Goal: Task Accomplishment & Management: Manage account settings

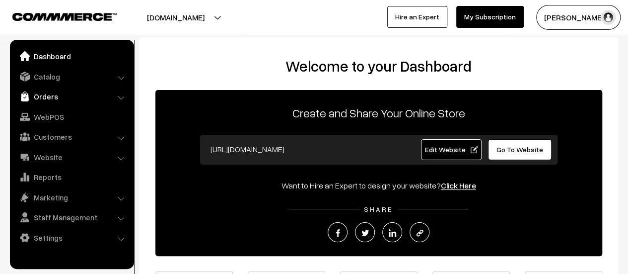
click at [36, 96] on link "Orders" at bounding box center [71, 96] width 118 height 18
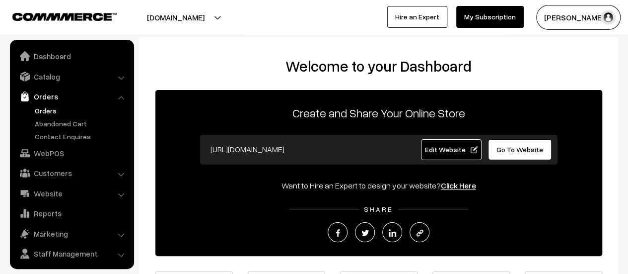
click at [46, 111] on link "Orders" at bounding box center [81, 110] width 98 height 10
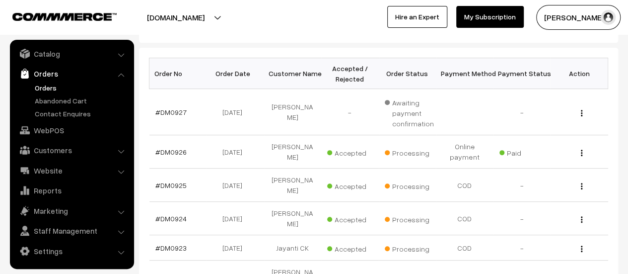
scroll to position [145, 0]
click at [176, 243] on link "#DM0923" at bounding box center [171, 247] width 31 height 8
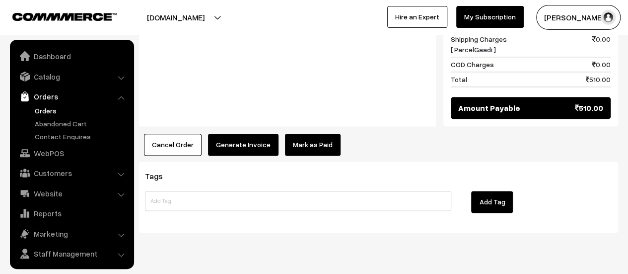
scroll to position [23, 0]
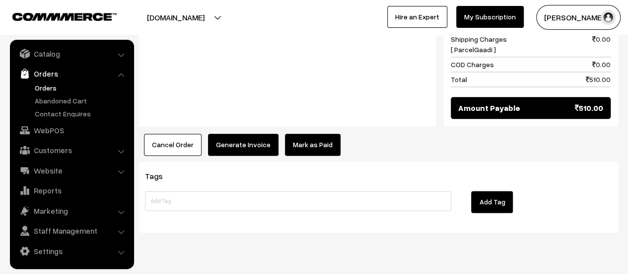
click at [236, 134] on button "Generate Invoice" at bounding box center [243, 145] width 71 height 22
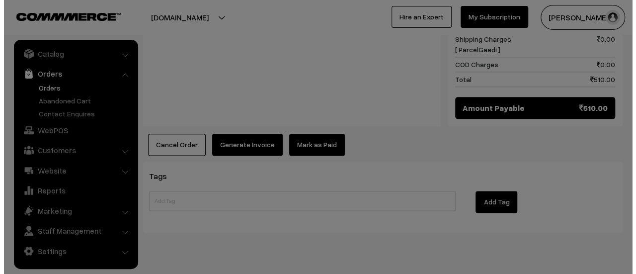
scroll to position [574, 0]
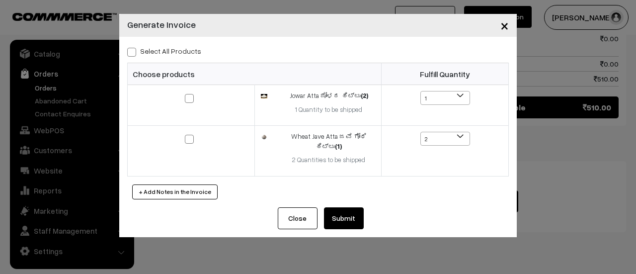
click at [132, 51] on span at bounding box center [131, 52] width 9 height 9
click at [132, 51] on input "Select All Products" at bounding box center [130, 50] width 6 height 6
checkbox input "true"
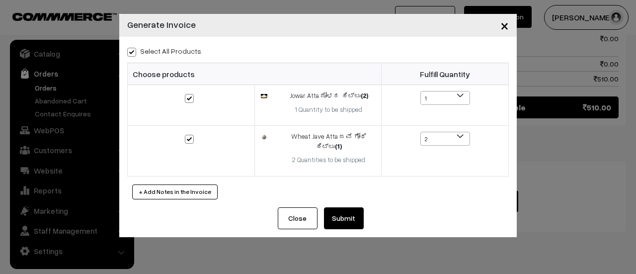
click at [349, 218] on button "Submit" at bounding box center [344, 218] width 40 height 22
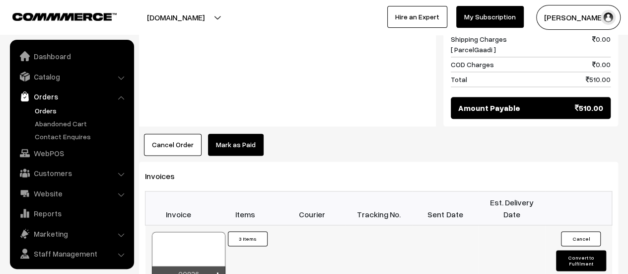
scroll to position [23, 0]
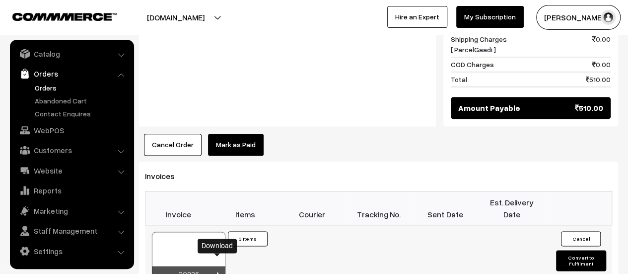
click at [218, 272] on icon at bounding box center [218, 275] width 6 height 6
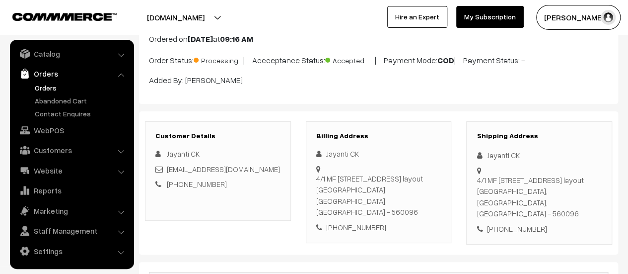
scroll to position [70, 0]
drag, startPoint x: 318, startPoint y: 175, endPoint x: 360, endPoint y: 189, distance: 44.3
click at [360, 189] on div "4/1 MF D4 BLOCK CIRCULAR ROAD -1, 3rd Cross Nandiny layout Bangalore, Karnataka…" at bounding box center [378, 194] width 125 height 45
click at [316, 176] on div "4/1 MF D4 BLOCK CIRCULAR ROAD -1, 3rd Cross Nandiny layout Bangalore, Karnataka…" at bounding box center [378, 194] width 125 height 45
drag, startPoint x: 316, startPoint y: 176, endPoint x: 432, endPoint y: 201, distance: 118.4
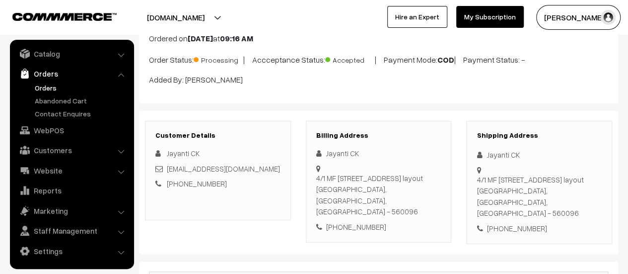
click at [432, 201] on div "4/1 MF D4 BLOCK CIRCULAR ROAD -1, 3rd Cross Nandiny layout Bangalore, Karnataka…" at bounding box center [378, 194] width 125 height 45
copy div "4/1 MF D4 BLOCK CIRCULAR ROAD -1, 3rd Cross Nandiny layout Bangalore, Karnataka…"
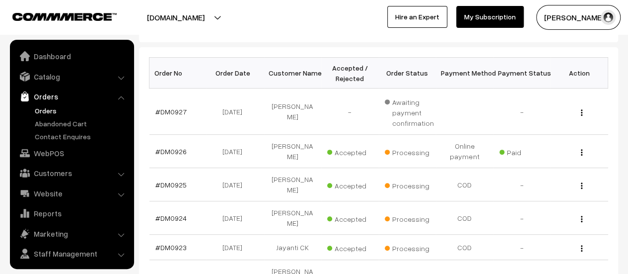
scroll to position [23, 0]
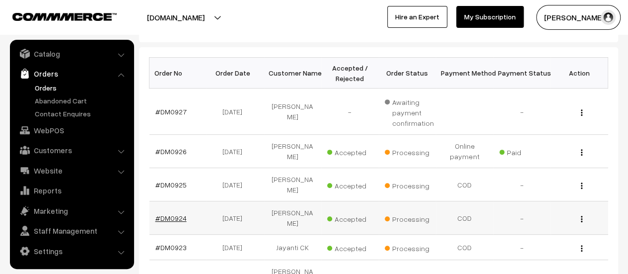
click at [175, 214] on link "#DM0924" at bounding box center [171, 218] width 31 height 8
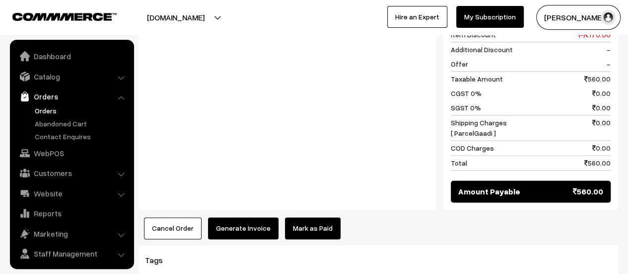
scroll to position [23, 0]
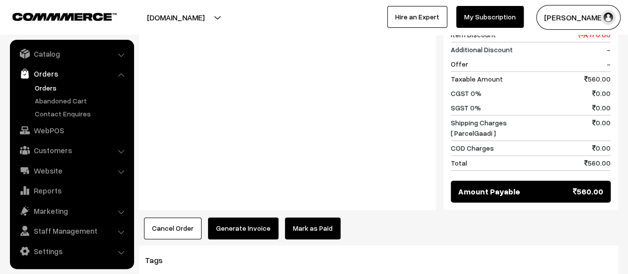
click at [236, 217] on button "Generate Invoice" at bounding box center [243, 228] width 71 height 22
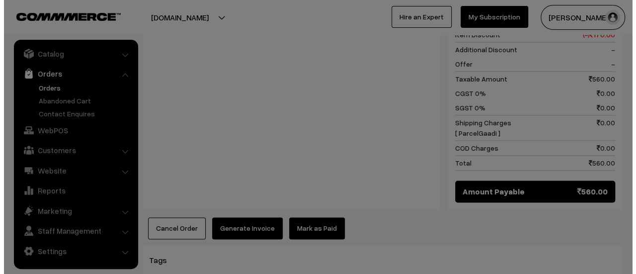
scroll to position [686, 0]
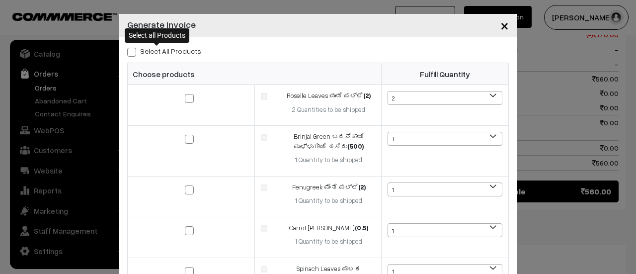
click at [127, 49] on span at bounding box center [131, 52] width 9 height 9
click at [127, 49] on input "Select All Products" at bounding box center [130, 50] width 6 height 6
checkbox input "true"
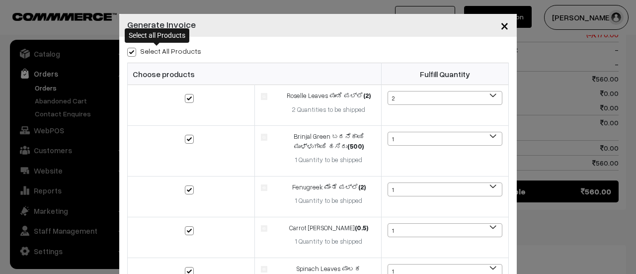
checkbox input "true"
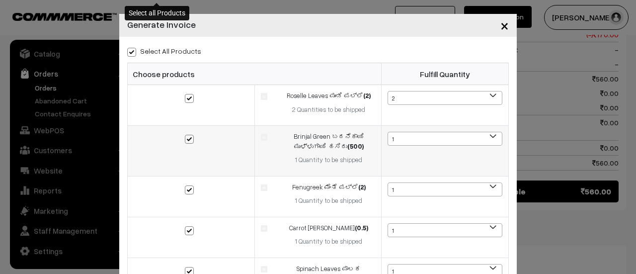
scroll to position [157, 0]
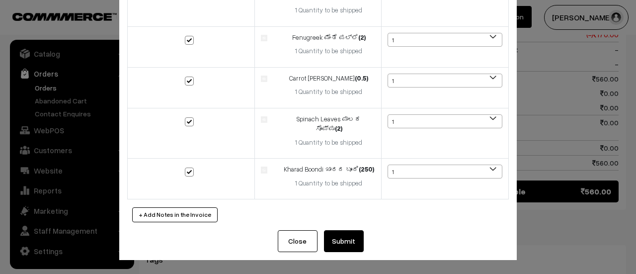
click at [339, 249] on button "Submit" at bounding box center [344, 241] width 40 height 22
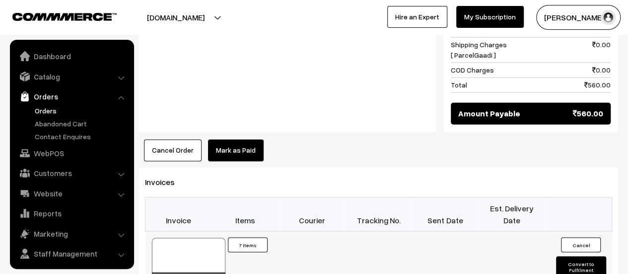
scroll to position [23, 0]
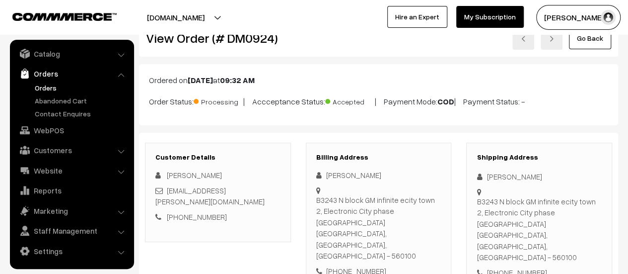
scroll to position [32, 0]
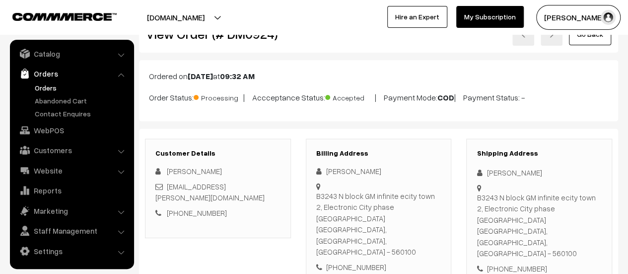
click at [315, 193] on div "Billing Address Basappa Biradar B3243 N block GM infinite ecity town 2, Electro…" at bounding box center [379, 211] width 146 height 145
drag, startPoint x: 316, startPoint y: 194, endPoint x: 434, endPoint y: 216, distance: 120.2
click at [434, 216] on div "B3243 N block GM infinite ecity town 2, Electronic City phase 1 hosur road Bang…" at bounding box center [378, 223] width 125 height 67
copy div "B3243 N block GM infinite ecity town 2, Electronic City phase 1 hosur road Bang…"
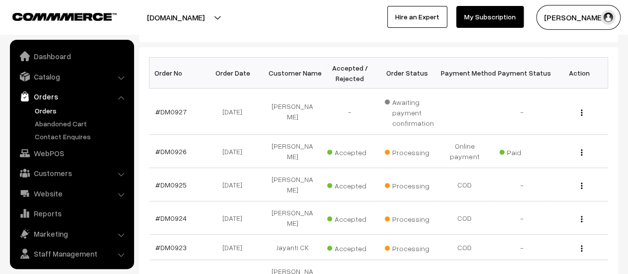
scroll to position [23, 0]
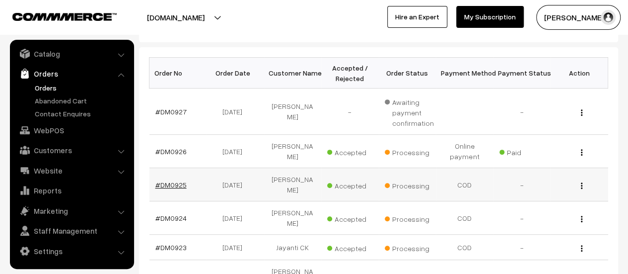
drag, startPoint x: 0, startPoint y: 0, endPoint x: 172, endPoint y: 179, distance: 248.4
click at [172, 180] on link "#DM0925" at bounding box center [171, 184] width 31 height 8
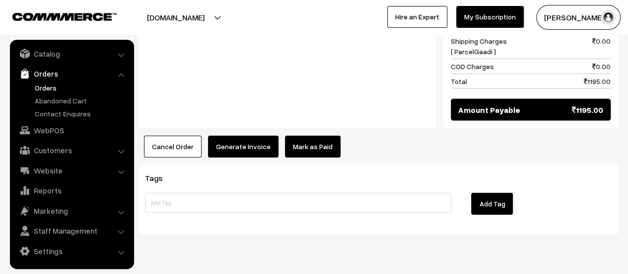
scroll to position [1059, 0]
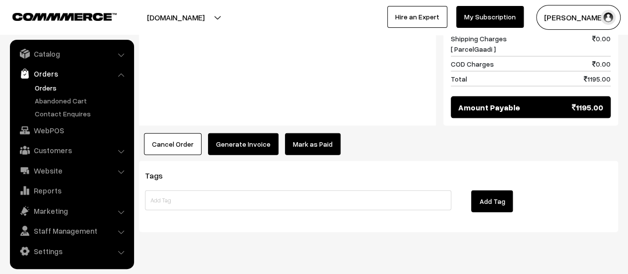
click at [242, 133] on button "Generate Invoice" at bounding box center [243, 144] width 71 height 22
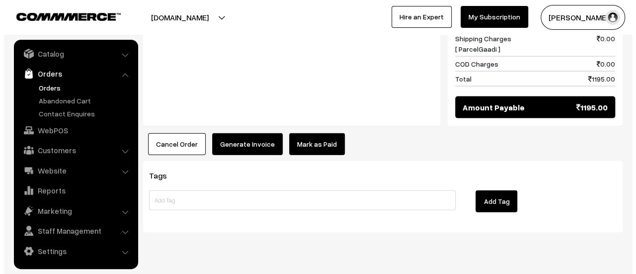
scroll to position [1066, 0]
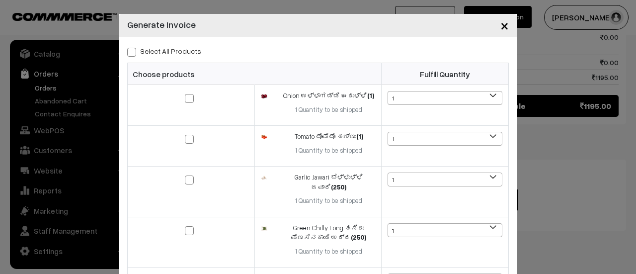
click at [127, 50] on span at bounding box center [131, 52] width 9 height 9
click at [127, 50] on input "Select All Products" at bounding box center [130, 50] width 6 height 6
checkbox input "true"
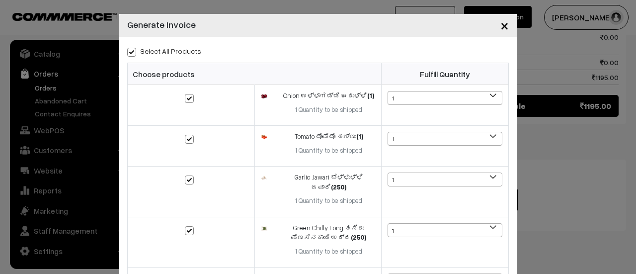
checkbox input "true"
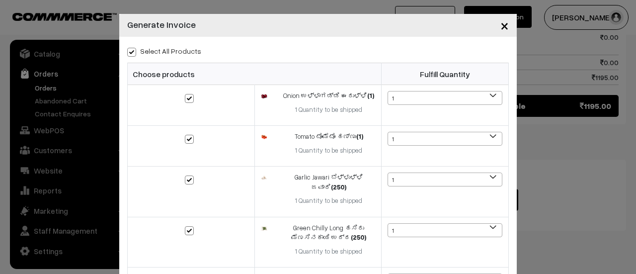
checkbox input "true"
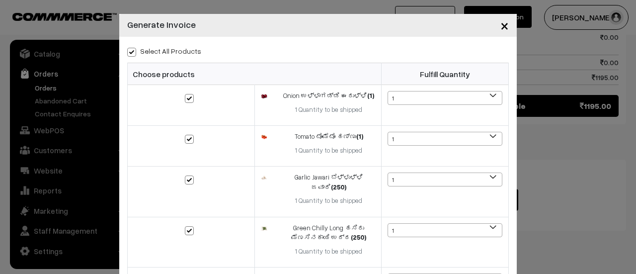
checkbox input "true"
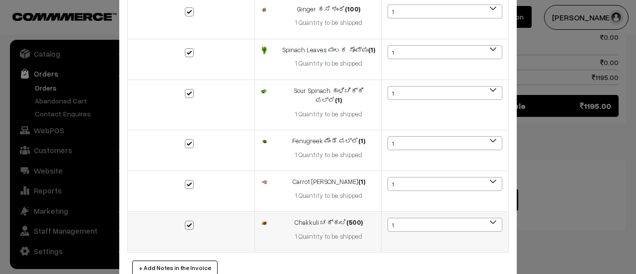
scroll to position [451, 0]
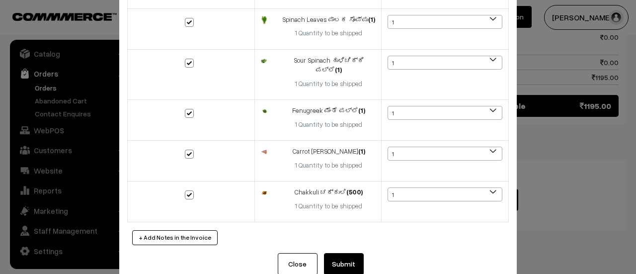
click at [338, 253] on button "Submit" at bounding box center [344, 264] width 40 height 22
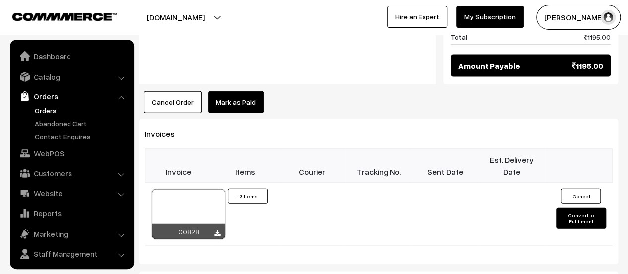
scroll to position [23, 0]
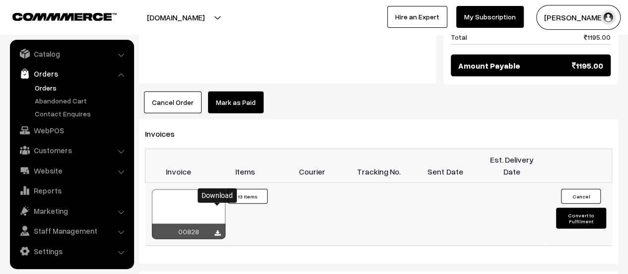
click at [217, 230] on icon at bounding box center [218, 233] width 6 height 6
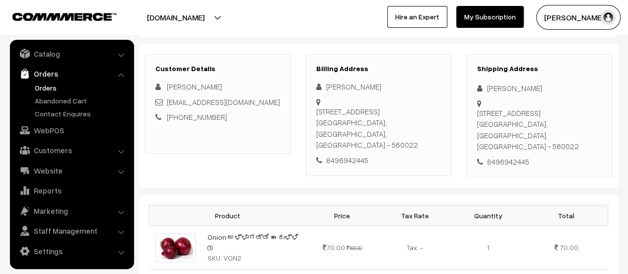
scroll to position [98, 0]
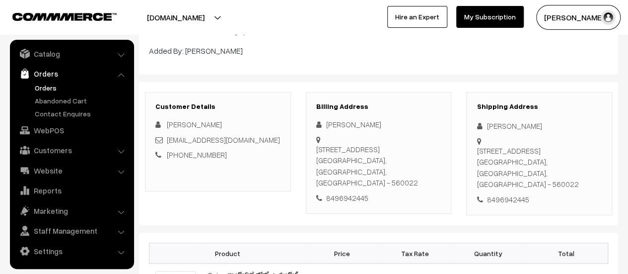
drag, startPoint x: 317, startPoint y: 145, endPoint x: 324, endPoint y: 184, distance: 40.4
click at [324, 184] on div "[PERSON_NAME] [STREET_ADDRESS] 8496942445" at bounding box center [378, 161] width 125 height 84
copy div "[STREET_ADDRESS]"
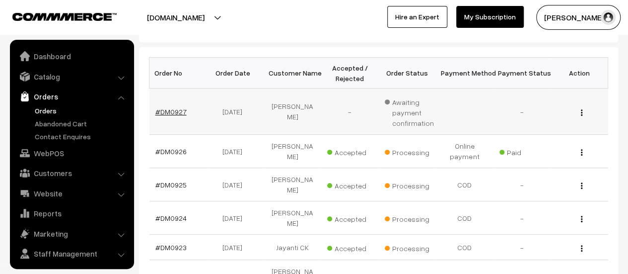
scroll to position [23, 0]
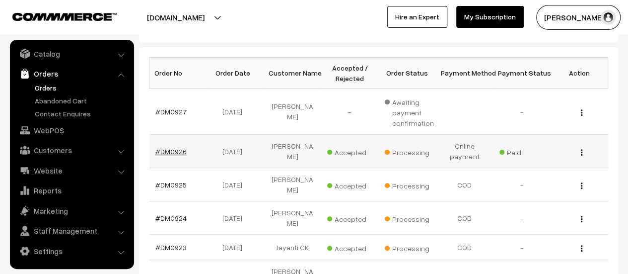
click at [165, 153] on link "#DM0926" at bounding box center [171, 151] width 31 height 8
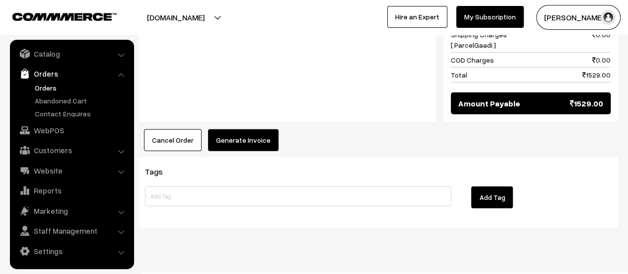
scroll to position [1407, 0]
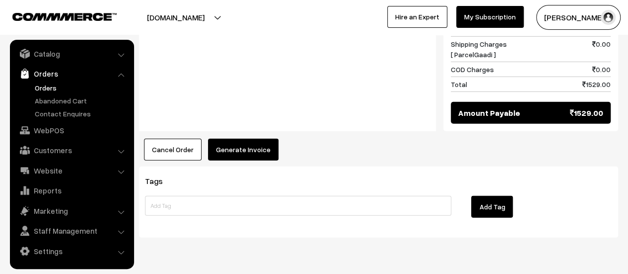
click at [222, 139] on button "Generate Invoice" at bounding box center [243, 150] width 71 height 22
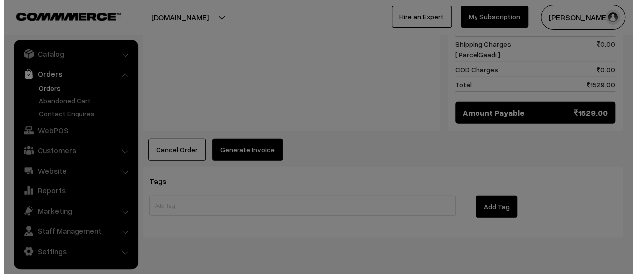
scroll to position [1416, 0]
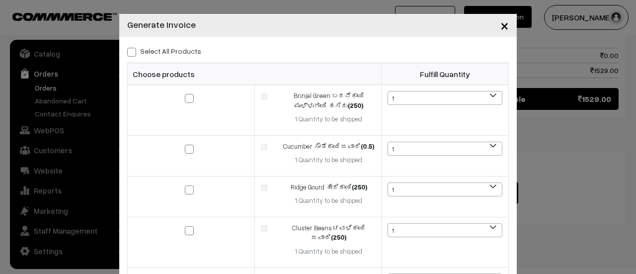
click at [127, 52] on span at bounding box center [131, 52] width 9 height 9
click at [127, 52] on input "Select All Products" at bounding box center [130, 50] width 6 height 6
checkbox input "true"
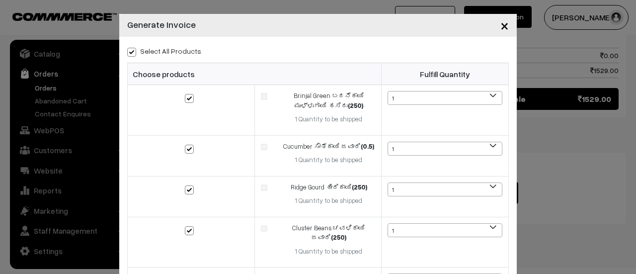
checkbox input "true"
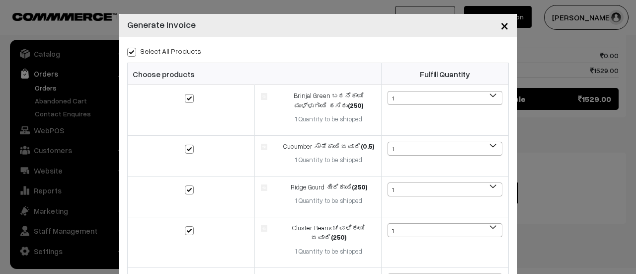
checkbox input "true"
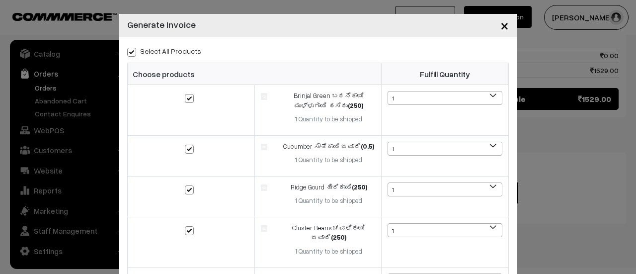
checkbox input "true"
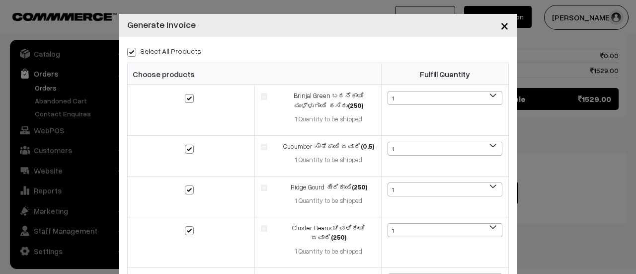
checkbox input "true"
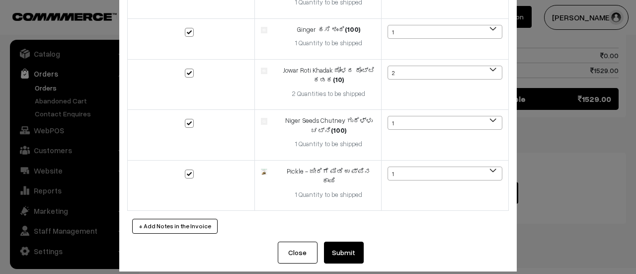
scroll to position [862, 0]
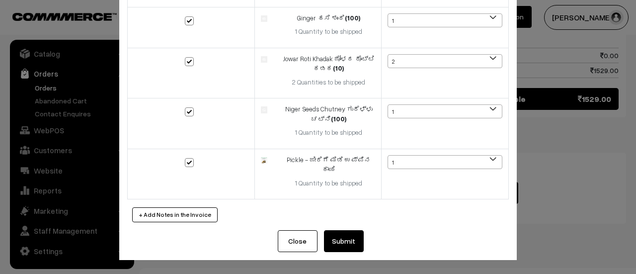
click at [341, 244] on button "Submit" at bounding box center [344, 241] width 40 height 22
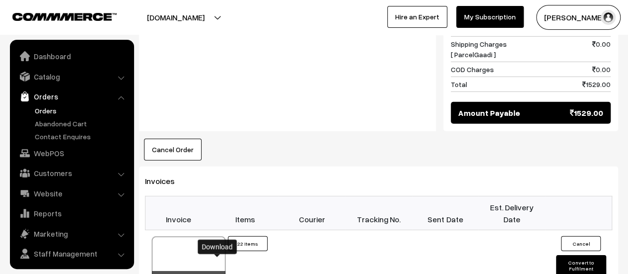
scroll to position [23, 0]
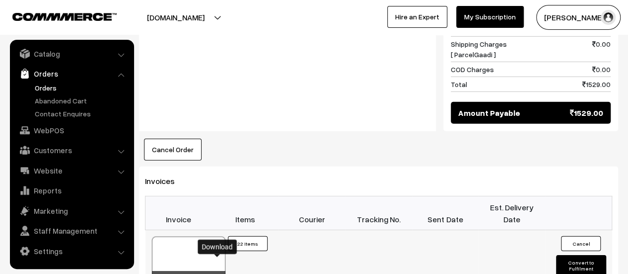
drag, startPoint x: 0, startPoint y: 0, endPoint x: 218, endPoint y: 259, distance: 338.2
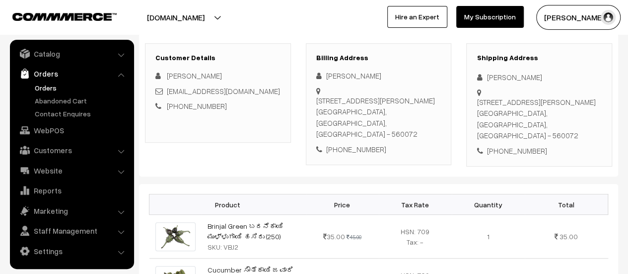
scroll to position [152, 0]
drag, startPoint x: 316, startPoint y: 97, endPoint x: 430, endPoint y: 121, distance: 116.2
click at [430, 121] on div "303,Vinutha Vista Apartments 2, NGEF LAYOUT NAGARBHAVI Bengaluru, Karnataka, In…" at bounding box center [378, 118] width 125 height 45
copy div "303,Vinutha Vista Apartments 2, NGEF LAYOUT NAGARBHAVI Bengaluru, Karnataka, In…"
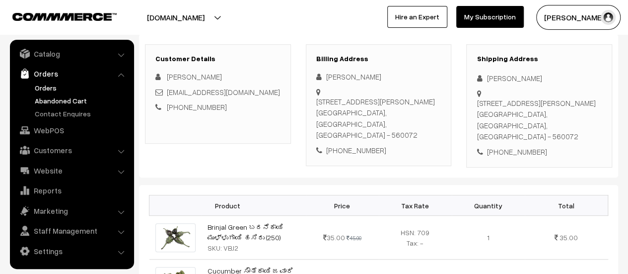
click at [62, 100] on link "Abandoned Cart" at bounding box center [81, 100] width 98 height 10
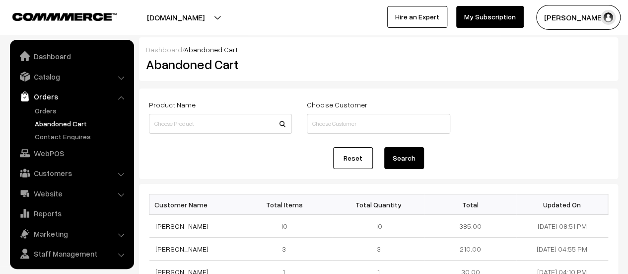
scroll to position [23, 0]
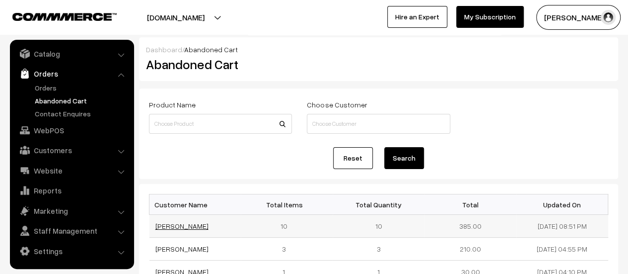
drag, startPoint x: 187, startPoint y: 225, endPoint x: 156, endPoint y: 221, distance: 32.0
click at [156, 221] on td "[PERSON_NAME]" at bounding box center [196, 226] width 92 height 23
copy link "[PERSON_NAME]"
click at [164, 226] on link "[PERSON_NAME]" at bounding box center [182, 226] width 53 height 8
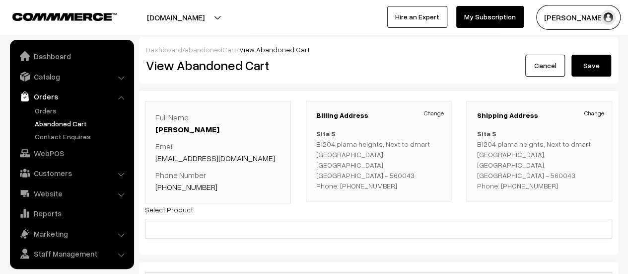
scroll to position [23, 0]
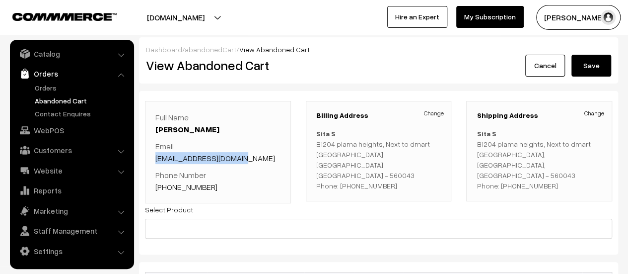
drag, startPoint x: 244, startPoint y: 157, endPoint x: 154, endPoint y: 157, distance: 89.9
click at [154, 157] on div "Full Name [PERSON_NAME] Email [EMAIL_ADDRESS][DOMAIN_NAME] Phone Number [PHONE_…" at bounding box center [218, 152] width 146 height 102
copy link "[EMAIL_ADDRESS][DOMAIN_NAME]"
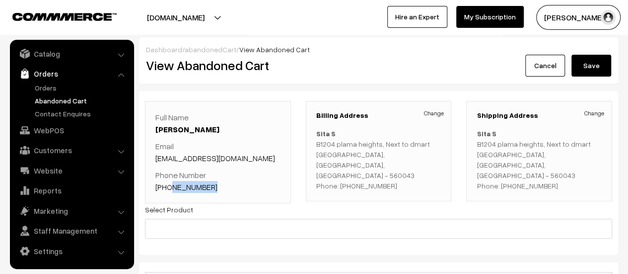
drag, startPoint x: 209, startPoint y: 186, endPoint x: 170, endPoint y: 183, distance: 39.3
click at [170, 183] on p "Phone Number [PHONE_NUMBER]" at bounding box center [218, 181] width 125 height 24
copy link "9620429911"
click at [43, 85] on link "Orders" at bounding box center [81, 87] width 98 height 10
